Goal: Information Seeking & Learning: Learn about a topic

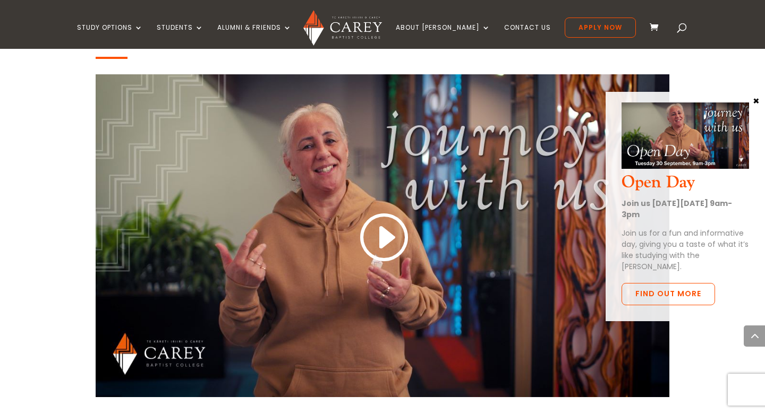
scroll to position [908, 0]
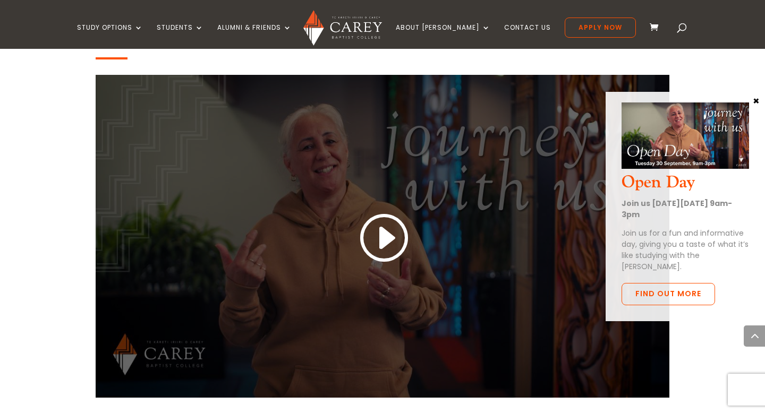
click at [395, 241] on link at bounding box center [382, 239] width 51 height 56
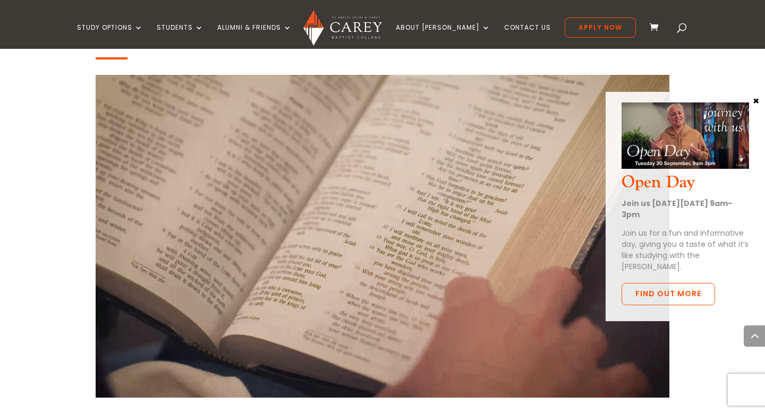
click at [755, 100] on button "×" at bounding box center [756, 101] width 11 height 10
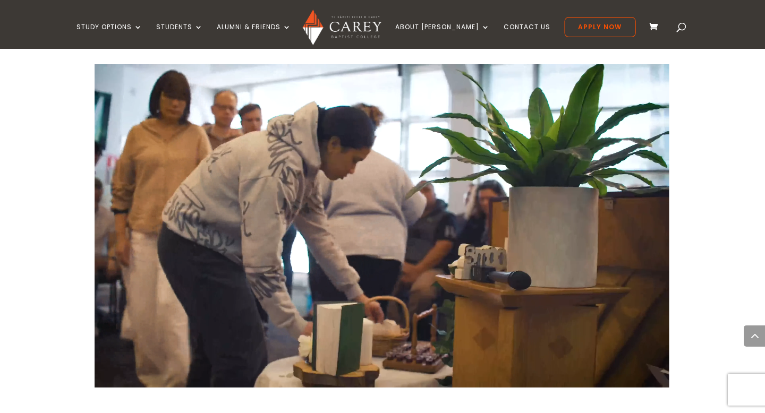
scroll to position [919, 0]
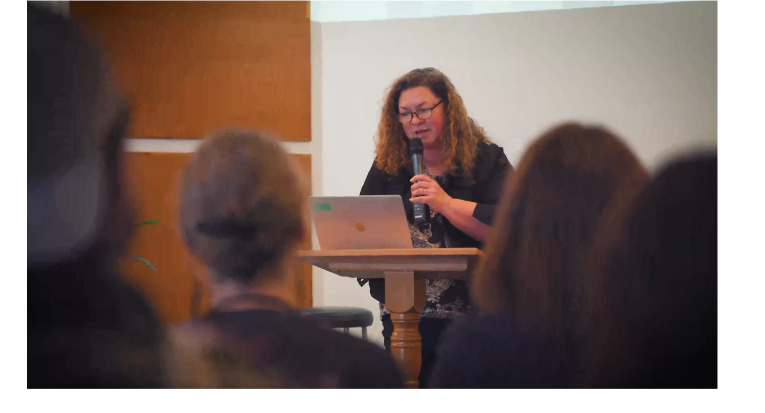
click at [408, 189] on video at bounding box center [383, 225] width 574 height 323
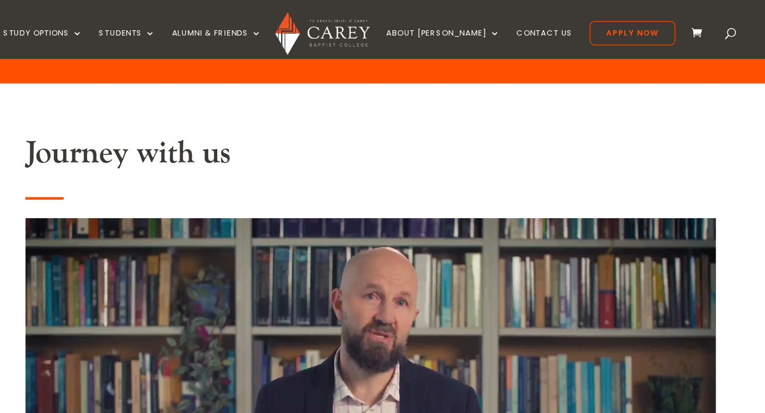
scroll to position [798, 0]
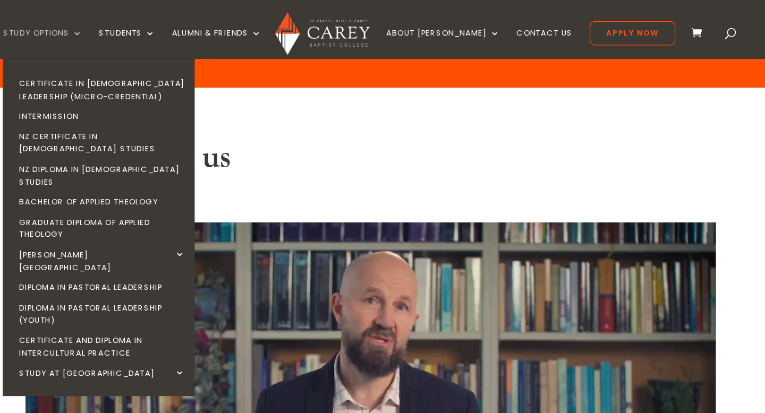
click at [143, 29] on link "Study Options" at bounding box center [110, 36] width 66 height 25
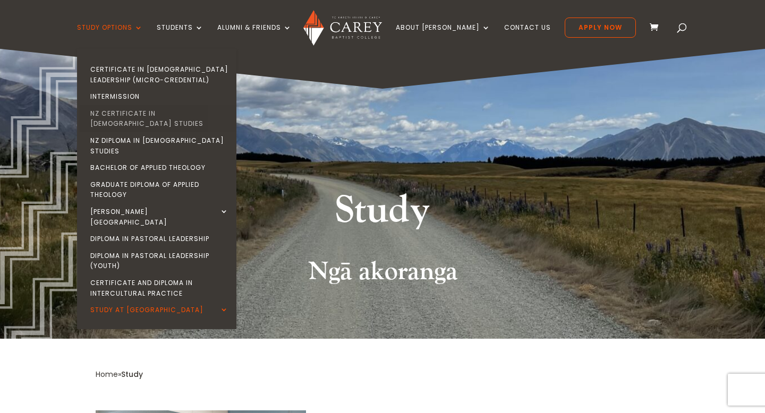
click at [145, 116] on link "NZ Certificate in [DEMOGRAPHIC_DATA] Studies" at bounding box center [159, 118] width 159 height 27
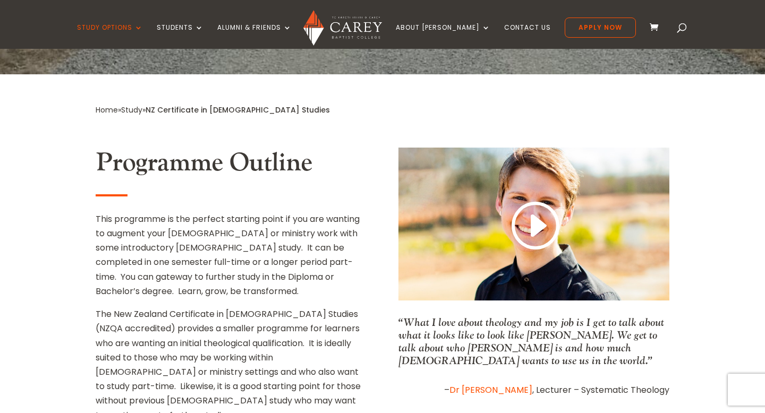
scroll to position [397, 0]
